Goal: Information Seeking & Learning: Learn about a topic

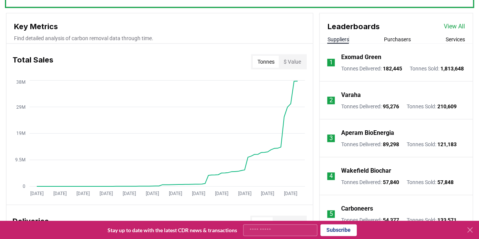
scroll to position [341, 0]
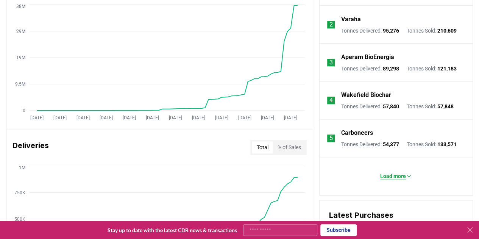
click at [402, 180] on p "Load more" at bounding box center [393, 176] width 26 height 8
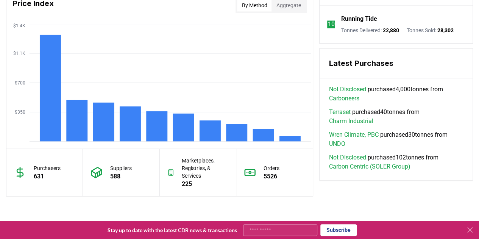
scroll to position [682, 0]
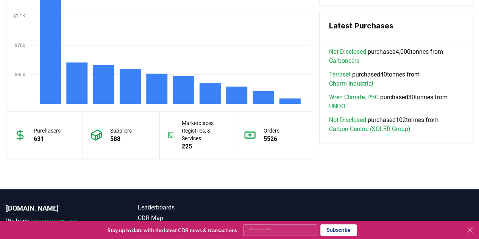
click at [359, 87] on link "Charm Industrial" at bounding box center [351, 83] width 44 height 9
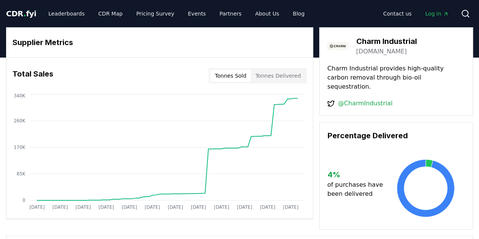
click at [241, 73] on button "Tonnes Sold" at bounding box center [230, 76] width 41 height 12
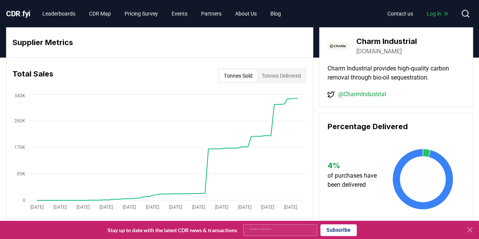
click at [271, 77] on button "Tonnes Delivered" at bounding box center [281, 76] width 49 height 12
click at [245, 74] on button "Tonnes Sold" at bounding box center [238, 76] width 38 height 12
click at [285, 75] on button "Tonnes Delivered" at bounding box center [281, 76] width 49 height 12
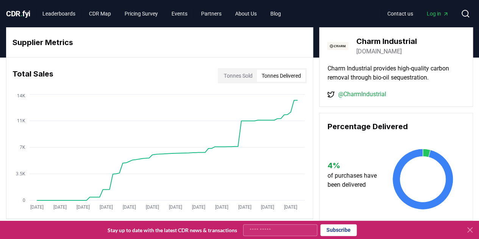
click at [469, 229] on icon at bounding box center [470, 230] width 5 height 5
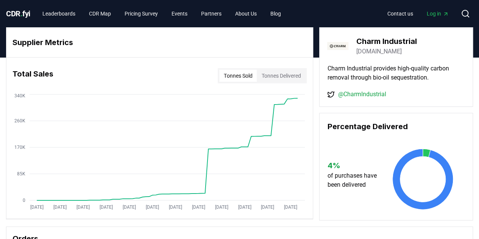
click at [237, 74] on button "Tonnes Sold" at bounding box center [238, 76] width 38 height 12
click at [291, 75] on button "Tonnes Delivered" at bounding box center [281, 76] width 49 height 12
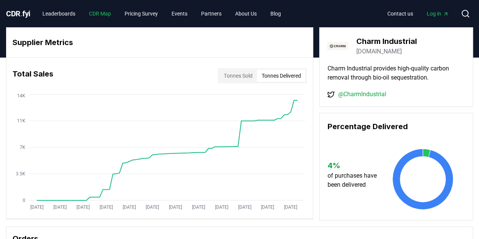
click at [99, 15] on link "CDR Map" at bounding box center [100, 14] width 34 height 14
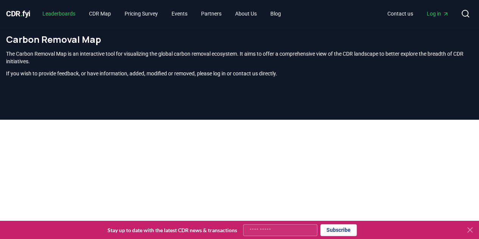
click at [72, 12] on link "Leaderboards" at bounding box center [58, 14] width 45 height 14
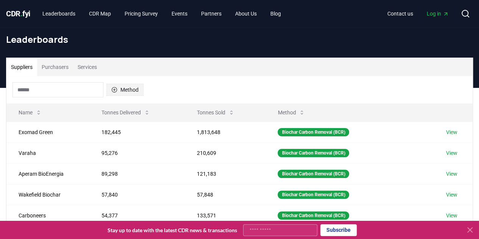
click at [131, 91] on button "Method" at bounding box center [124, 90] width 37 height 12
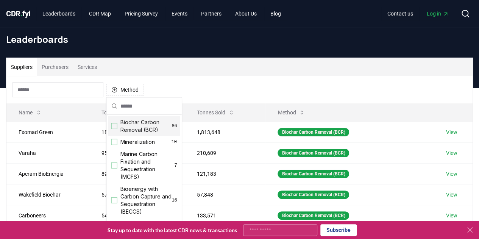
click at [194, 68] on div "Suppliers Purchasers Services" at bounding box center [239, 67] width 467 height 18
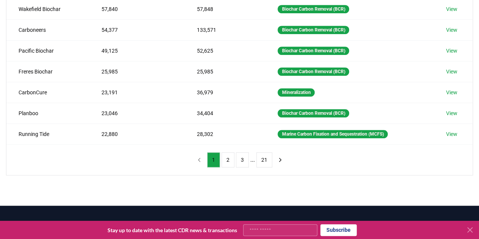
scroll to position [227, 0]
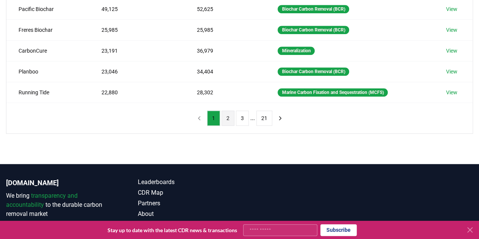
click at [229, 118] on button "2" at bounding box center [228, 118] width 13 height 15
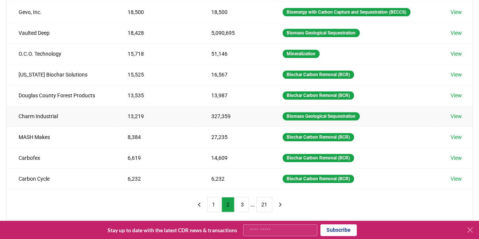
scroll to position [114, 0]
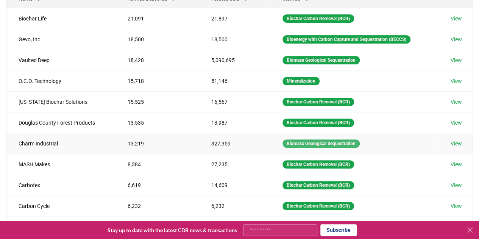
click at [315, 142] on div "Biomass Geological Sequestration" at bounding box center [321, 143] width 77 height 8
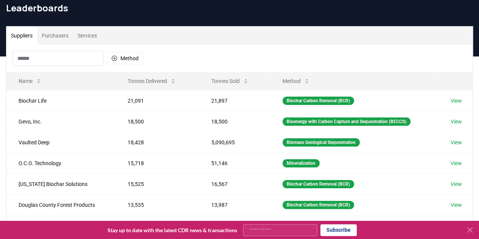
scroll to position [0, 0]
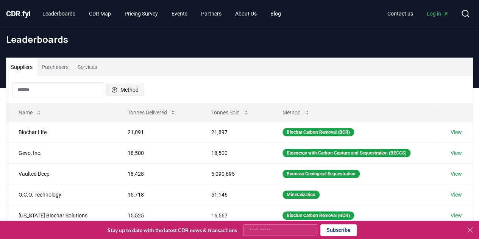
click at [124, 91] on button "Method" at bounding box center [124, 90] width 37 height 12
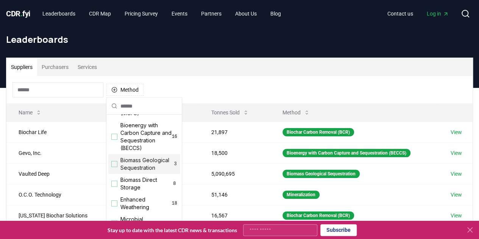
scroll to position [76, 0]
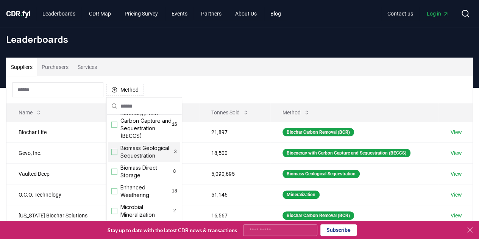
click at [119, 160] on div "Biomass Geological Sequestration 3" at bounding box center [144, 152] width 72 height 20
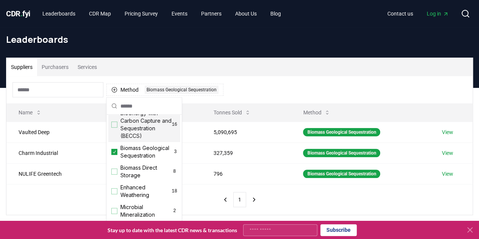
click at [181, 69] on div "Suppliers Purchasers Services" at bounding box center [239, 67] width 467 height 18
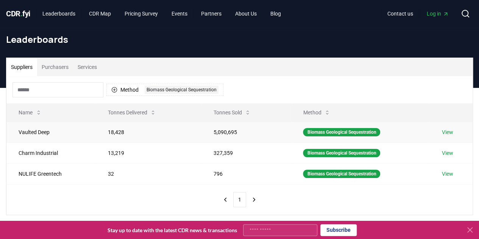
click at [444, 132] on link "View" at bounding box center [447, 132] width 11 height 8
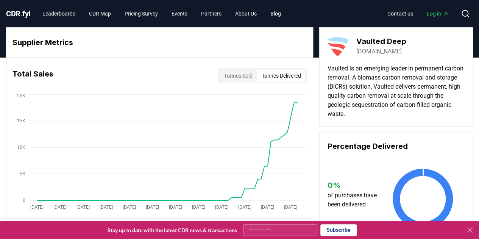
click at [278, 74] on button "Tonnes Delivered" at bounding box center [281, 76] width 49 height 12
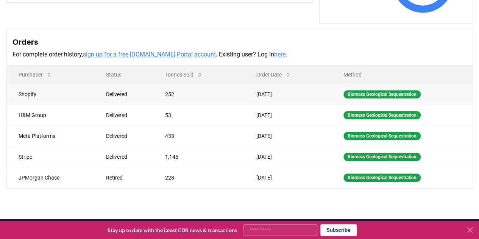
scroll to position [227, 0]
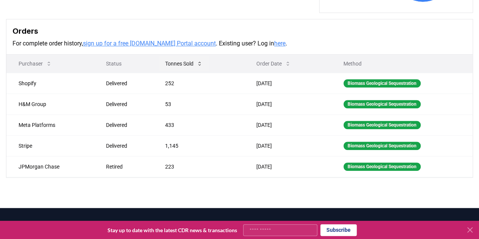
click at [191, 63] on button "Tonnes Sold" at bounding box center [184, 63] width 50 height 15
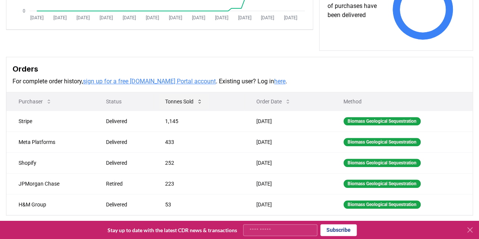
click at [180, 101] on button "Tonnes Sold" at bounding box center [184, 101] width 50 height 15
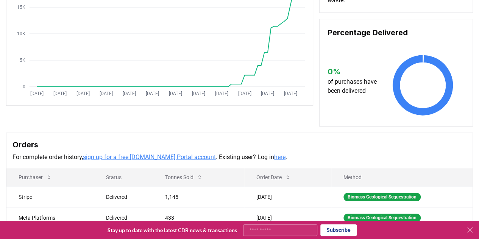
scroll to position [0, 0]
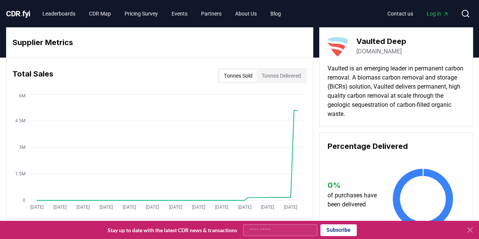
click at [245, 77] on button "Tonnes Sold" at bounding box center [238, 76] width 38 height 12
click at [293, 191] on icon "Jan 2019 Aug 2019 Mar 2020 Oct 2020 May 2021 Dec 2021 Jul 2022 Feb 2023 Sep 202…" at bounding box center [156, 152] width 301 height 121
click at [278, 77] on button "Tonnes Delivered" at bounding box center [281, 76] width 49 height 12
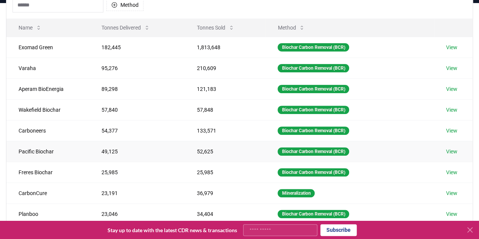
scroll to position [152, 0]
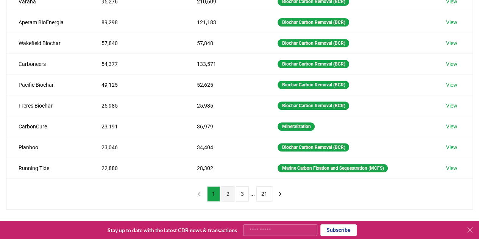
click at [231, 188] on button "2" at bounding box center [228, 193] width 13 height 15
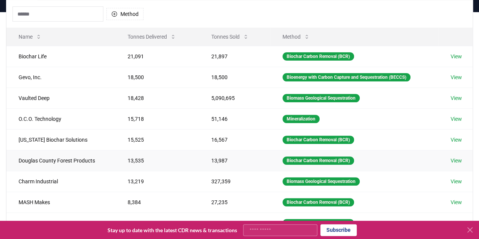
scroll to position [114, 0]
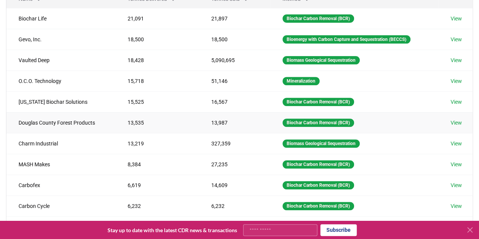
click at [461, 123] on link "View" at bounding box center [456, 123] width 11 height 8
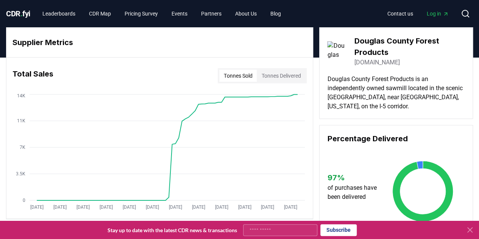
click at [375, 82] on p "Douglas County Forest Products is an independently owned sawmill located in the…" at bounding box center [396, 93] width 138 height 36
